Goal: Task Accomplishment & Management: Manage account settings

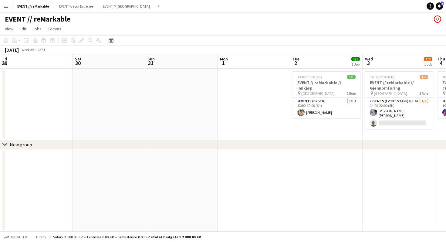
scroll to position [0, 139]
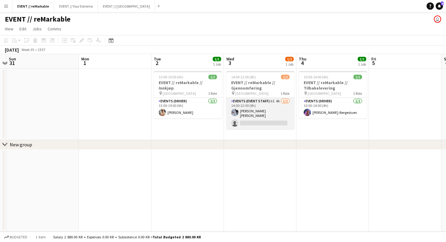
click at [270, 109] on app-card-role "Events (Event Staff) 6I 4A [DATE] 14:00-22:00 (8h) [PERSON_NAME] [PERSON_NAME] …" at bounding box center [260, 113] width 68 height 31
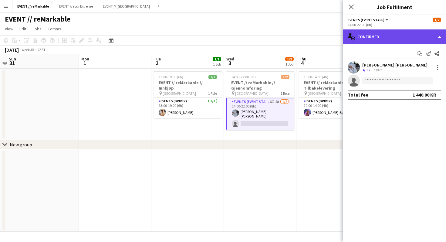
click at [411, 34] on div "single-neutral-actions-check-2 Confirmed" at bounding box center [394, 36] width 103 height 15
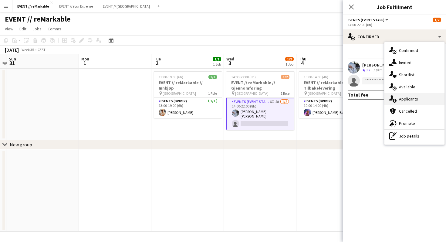
click at [405, 96] on div "single-neutral-actions-information Applicants" at bounding box center [414, 99] width 60 height 12
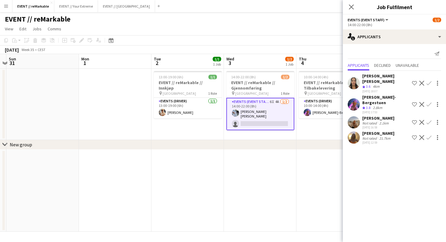
click at [354, 116] on app-user-avatar at bounding box center [354, 122] width 12 height 12
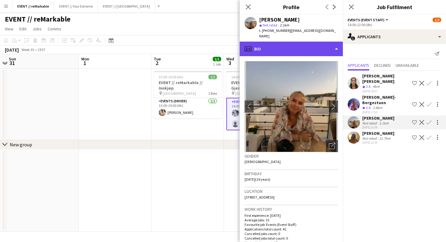
click at [333, 42] on div "profile Bio" at bounding box center [291, 49] width 103 height 15
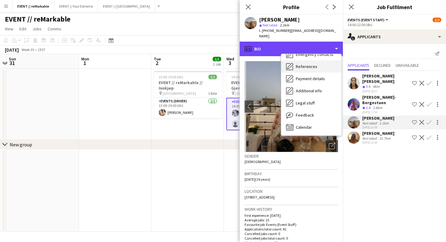
scroll to position [57, 0]
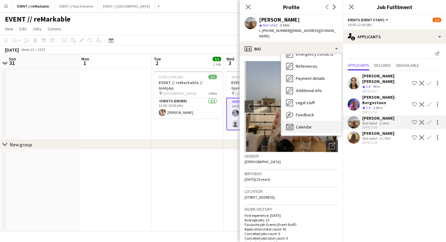
click at [313, 121] on div "Calendar Calendar" at bounding box center [311, 127] width 60 height 12
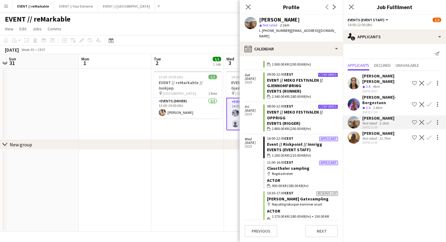
scroll to position [1562, 0]
click at [353, 131] on app-user-avatar at bounding box center [354, 137] width 12 height 12
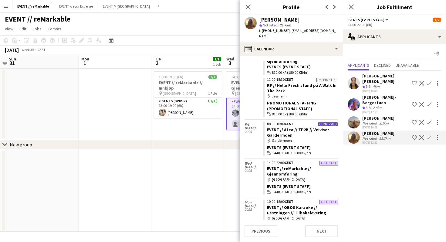
scroll to position [1506, 0]
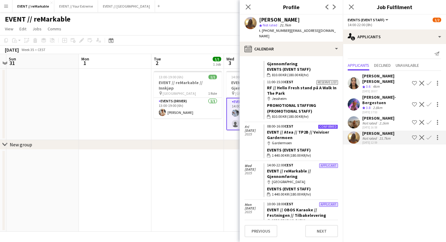
click at [354, 116] on app-user-avatar at bounding box center [354, 122] width 12 height 12
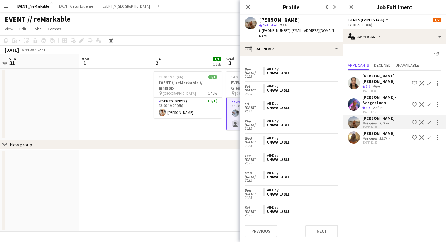
scroll to position [596, 0]
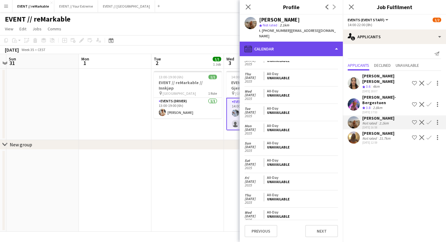
click at [309, 42] on div "calendar-full Calendar" at bounding box center [291, 49] width 103 height 15
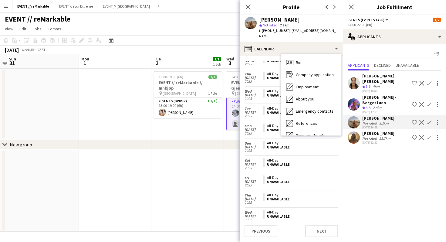
click at [254, 26] on app-user-avatar at bounding box center [250, 23] width 12 height 12
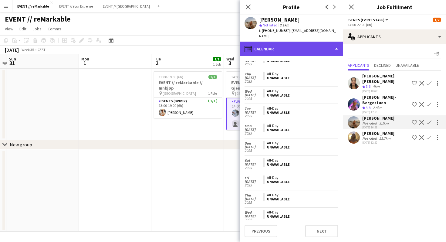
click at [272, 44] on div "calendar-full Calendar" at bounding box center [291, 49] width 103 height 15
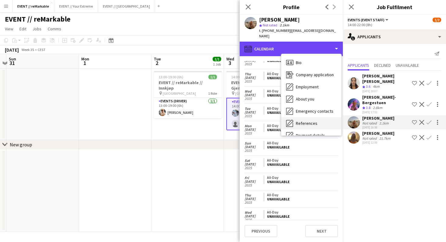
scroll to position [57, 0]
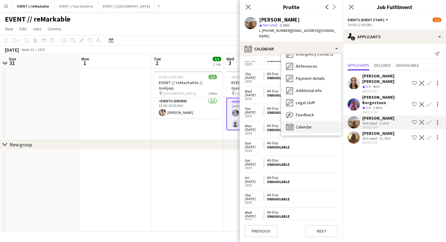
click at [299, 124] on span "Calendar" at bounding box center [304, 126] width 16 height 5
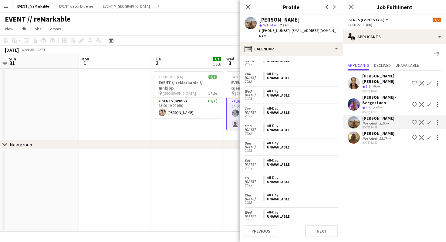
click at [353, 79] on app-user-avatar at bounding box center [354, 83] width 12 height 12
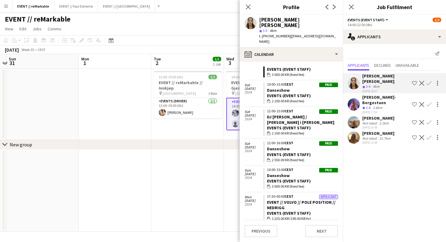
scroll to position [2332, 0]
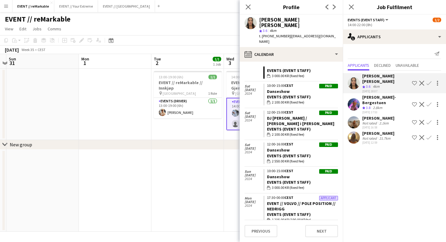
click at [252, 24] on app-user-avatar at bounding box center [250, 23] width 12 height 12
click at [247, 6] on icon at bounding box center [248, 7] width 6 height 6
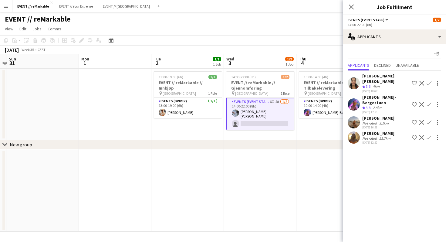
click at [352, 77] on app-user-avatar at bounding box center [354, 83] width 12 height 12
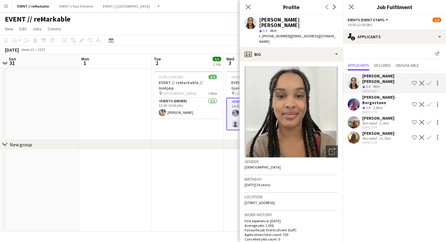
click at [214, 142] on div "chevron-right New group" at bounding box center [223, 145] width 446 height 10
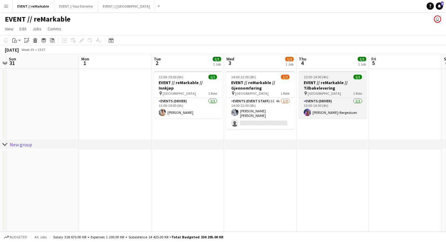
click at [333, 96] on app-job-card "10:00-14:00 (4h) 1/1 EVENT // reMarkable // Tilbakelevering pin Oslo 1 Role Eve…" at bounding box center [333, 94] width 68 height 47
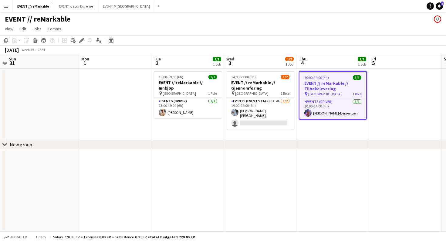
click at [335, 42] on app-toolbar "Copy Paste Paste Command V Paste with crew Command Shift V Paste linked Job [GE…" at bounding box center [223, 40] width 446 height 10
